Goal: Task Accomplishment & Management: Manage account settings

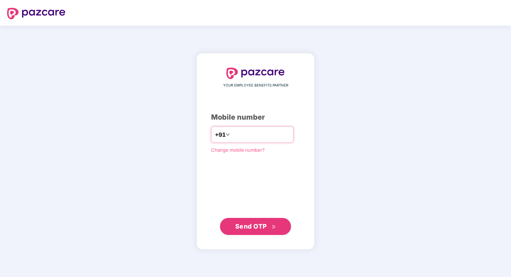
click at [271, 137] on input "number" at bounding box center [261, 134] width 58 height 11
type input "**********"
click at [264, 229] on span "Send OTP" at bounding box center [251, 225] width 32 height 7
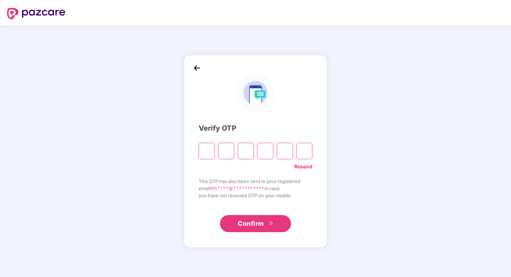
type input "*"
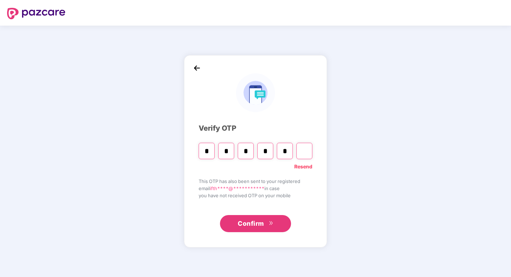
type input "*"
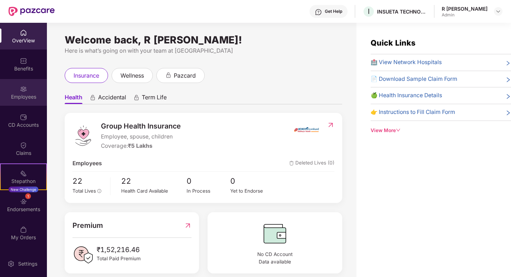
click at [15, 81] on div "Employees" at bounding box center [23, 92] width 47 height 27
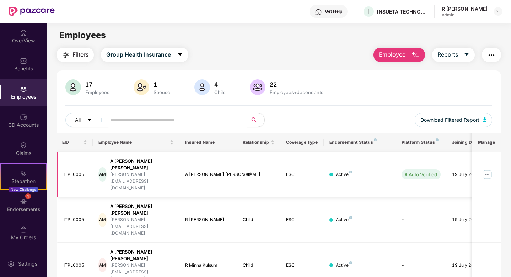
click at [489, 169] on img at bounding box center [487, 174] width 11 height 11
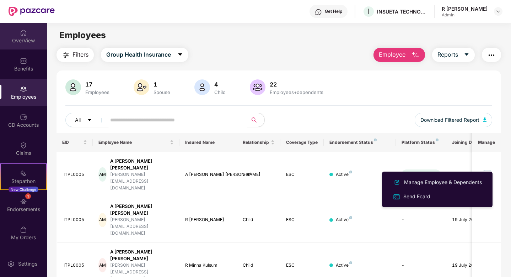
click at [21, 36] on div "OverView" at bounding box center [23, 36] width 47 height 27
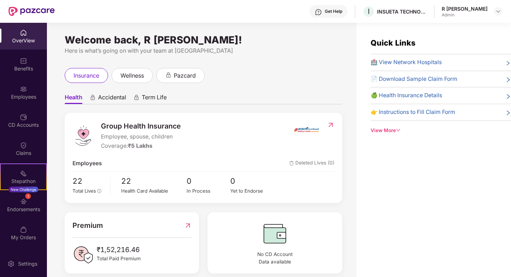
scroll to position [9, 0]
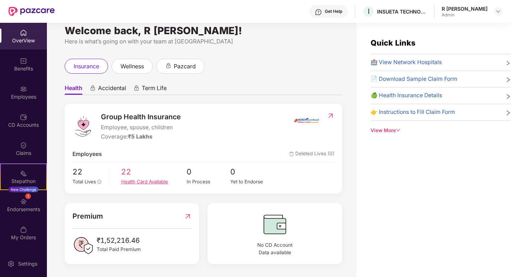
click at [139, 179] on div "Health Card Available" at bounding box center [153, 181] width 65 height 7
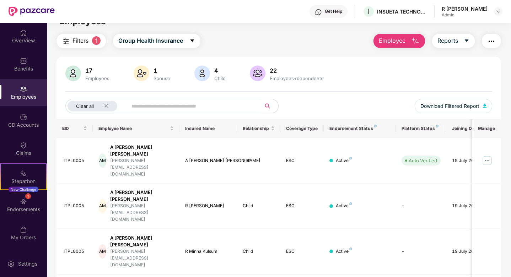
scroll to position [18, 0]
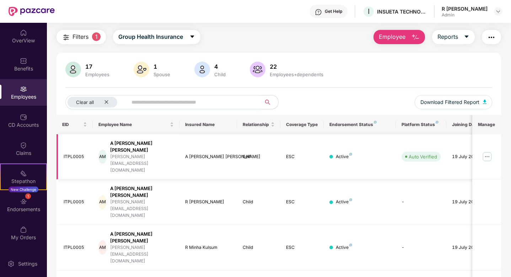
click at [484, 151] on img at bounding box center [487, 156] width 11 height 11
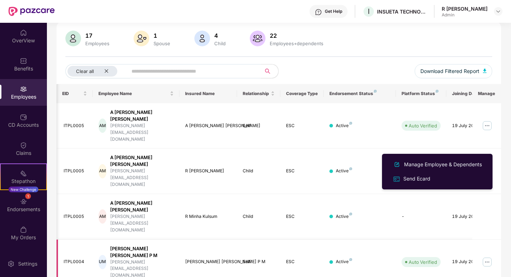
scroll to position [0, 18]
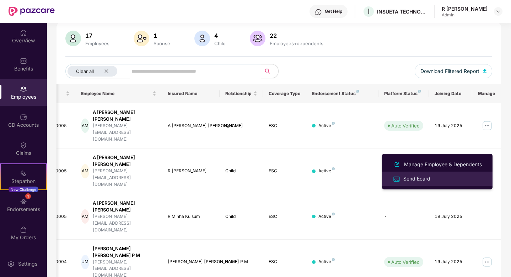
click at [446, 184] on li "Send Ecard" at bounding box center [437, 178] width 111 height 14
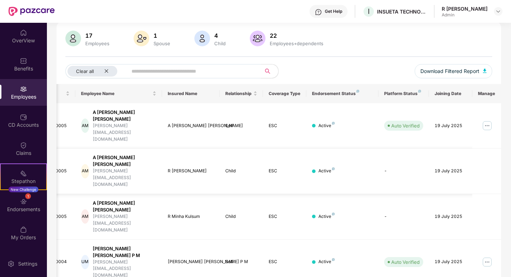
scroll to position [0, 0]
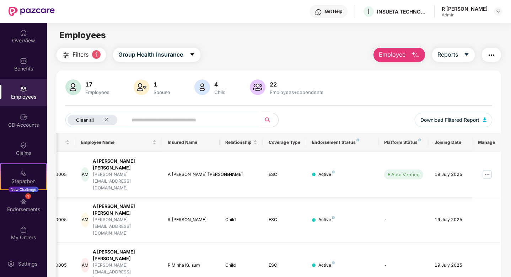
click at [487, 169] on img at bounding box center [487, 174] width 11 height 11
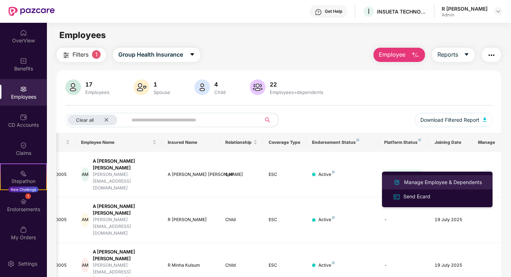
click at [452, 180] on div "Manage Employee & Dependents" at bounding box center [443, 182] width 81 height 8
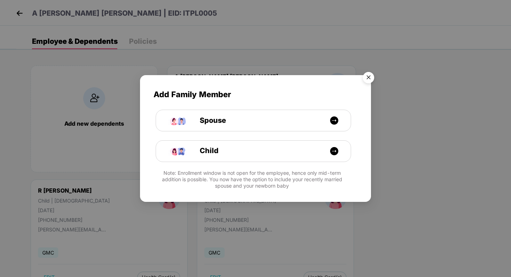
click at [368, 79] on img "Close" at bounding box center [369, 79] width 20 height 20
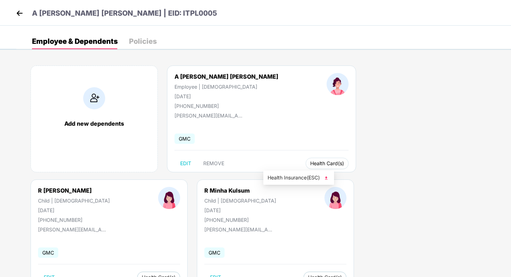
click at [306, 167] on button "Health Card(s)" at bounding box center [327, 163] width 43 height 11
click at [292, 179] on span "Health Insurance(ESC)" at bounding box center [299, 178] width 62 height 8
